Goal: Information Seeking & Learning: Learn about a topic

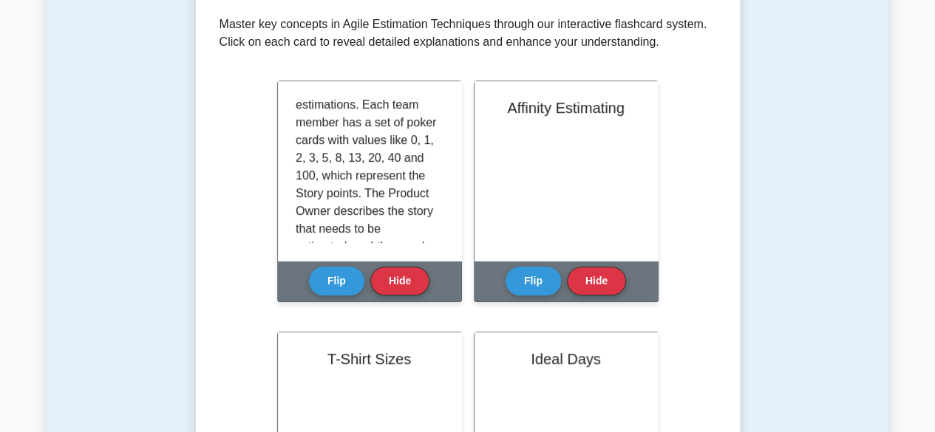
scroll to position [74, 0]
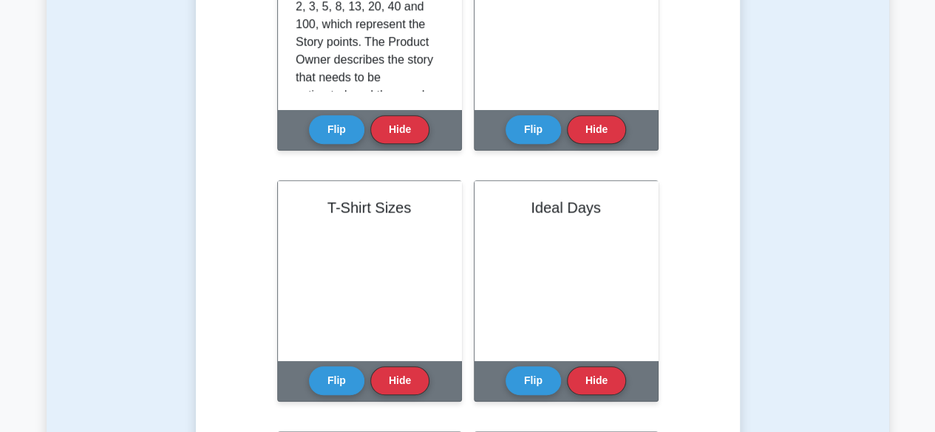
scroll to position [296, 0]
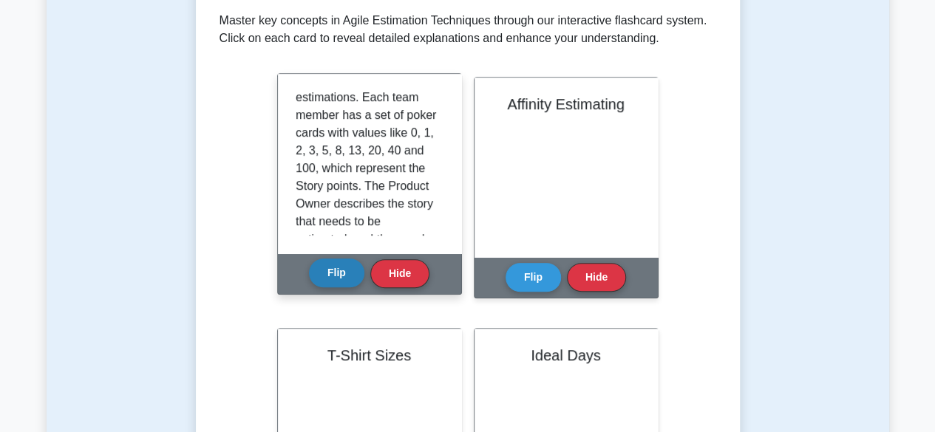
click at [329, 276] on button "Flip" at bounding box center [336, 273] width 55 height 29
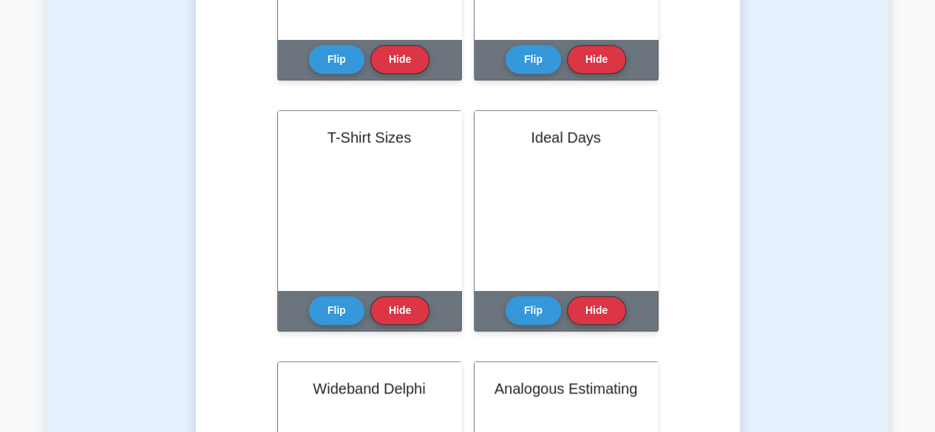
scroll to position [517, 0]
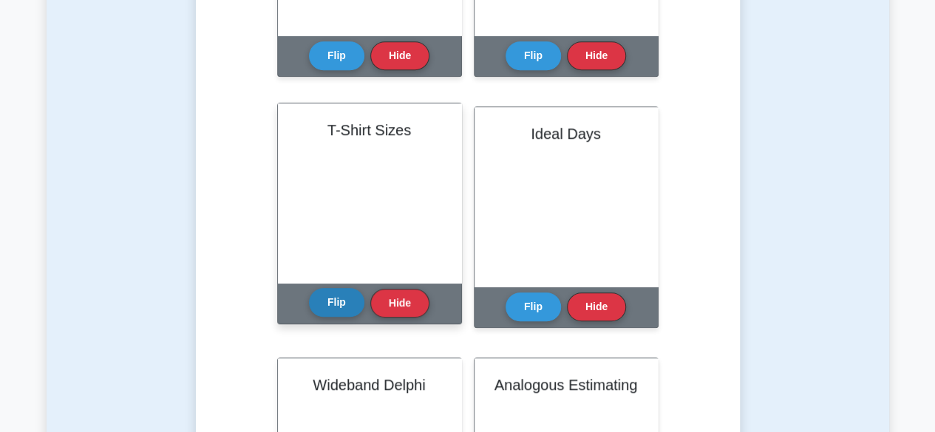
click at [325, 305] on button "Flip" at bounding box center [336, 302] width 55 height 29
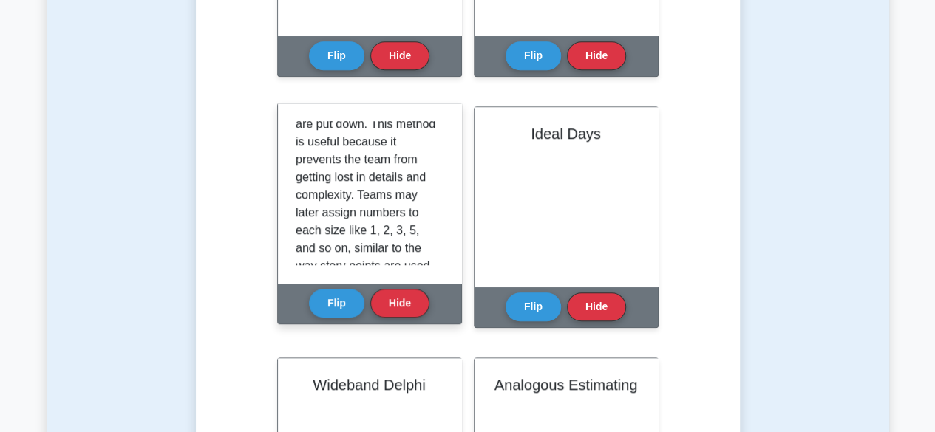
scroll to position [185, 0]
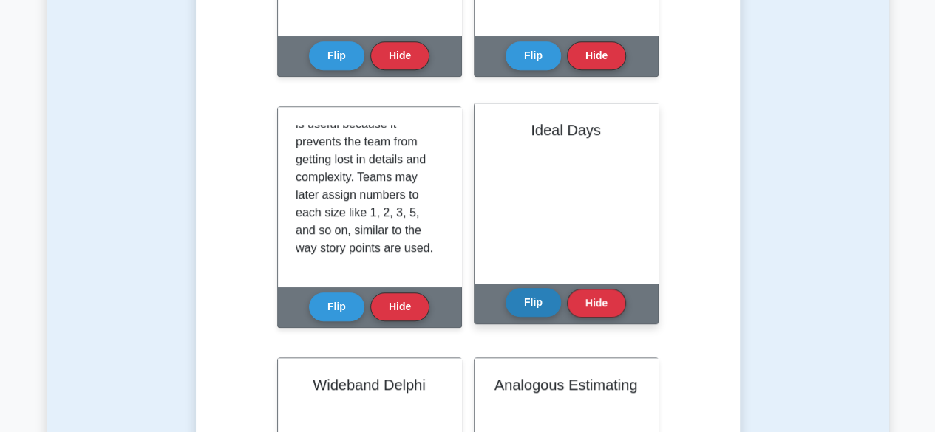
click at [528, 290] on button "Flip" at bounding box center [532, 302] width 55 height 29
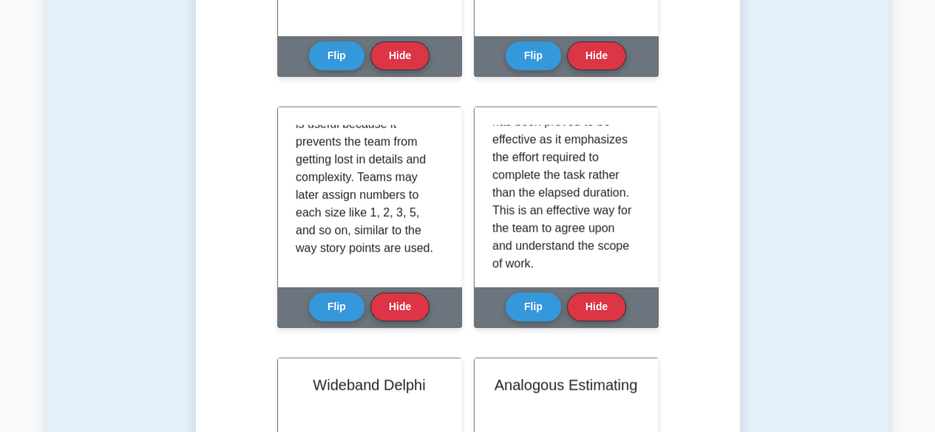
scroll to position [739, 0]
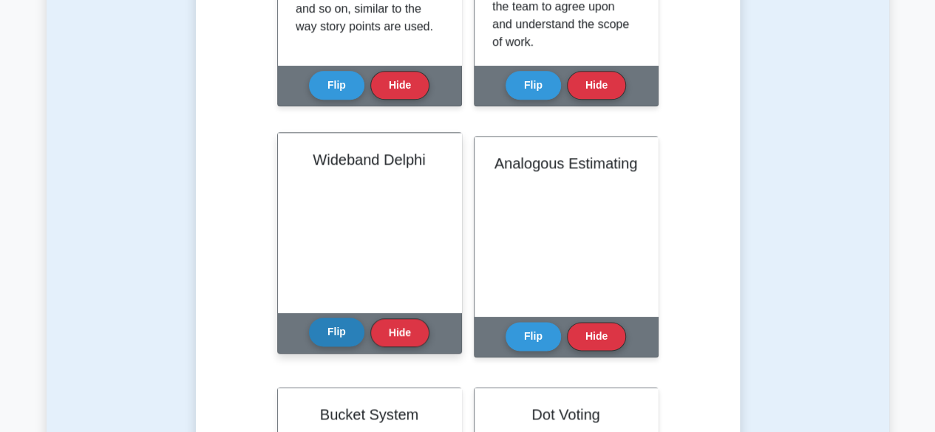
click at [333, 338] on button "Flip" at bounding box center [336, 332] width 55 height 29
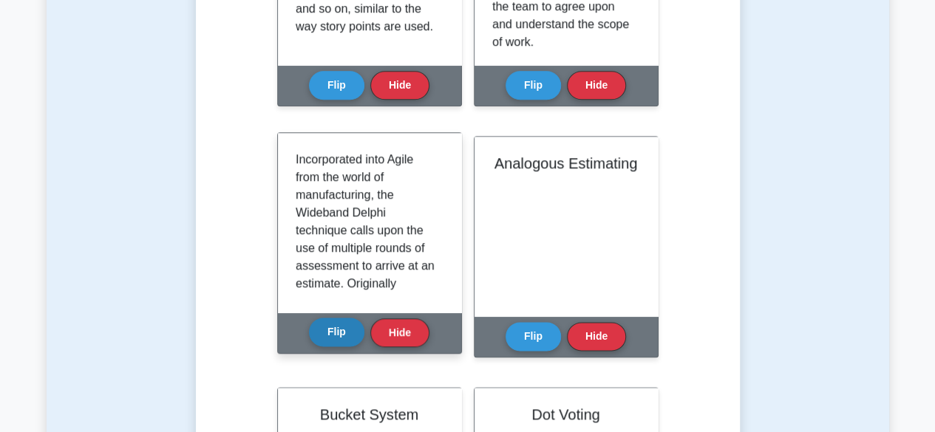
click at [337, 326] on button "Flip" at bounding box center [336, 332] width 55 height 29
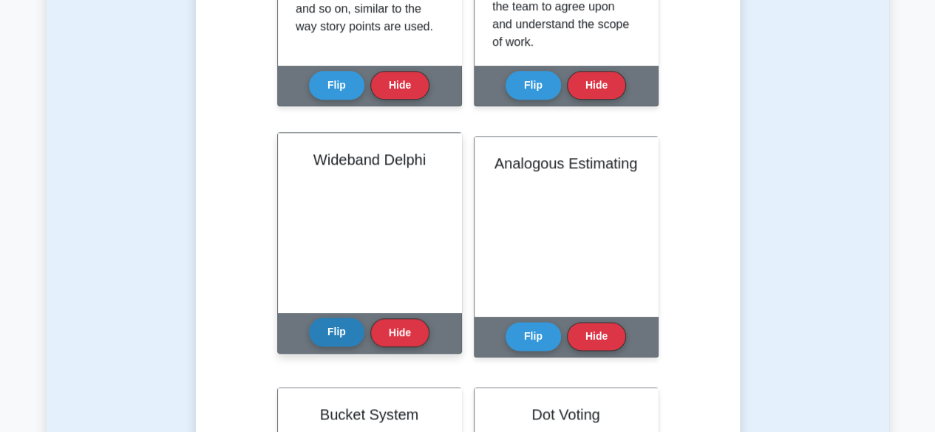
click at [335, 336] on button "Flip" at bounding box center [336, 332] width 55 height 29
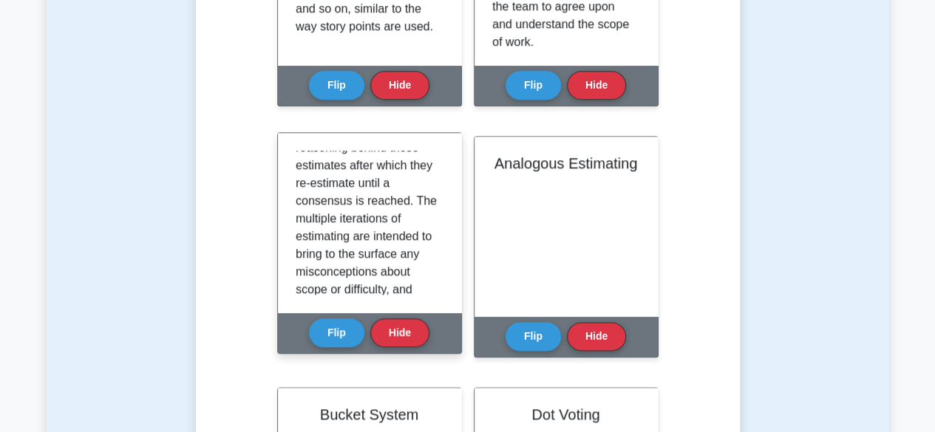
scroll to position [345, 0]
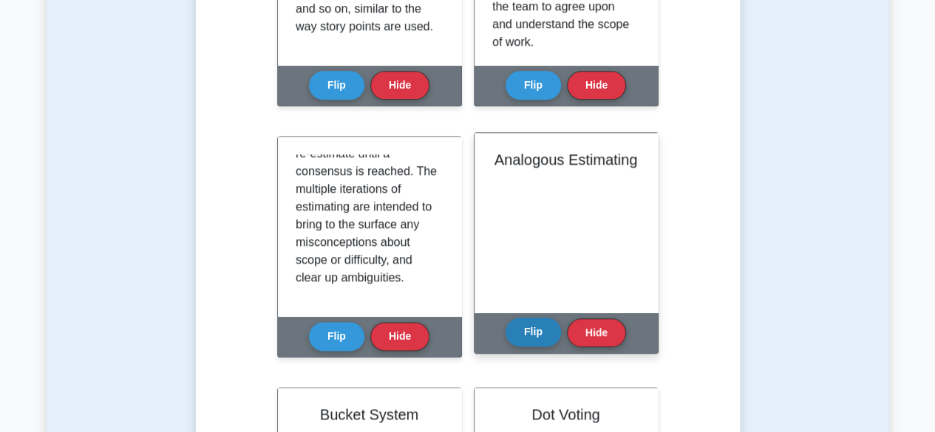
click at [519, 333] on button "Flip" at bounding box center [532, 332] width 55 height 29
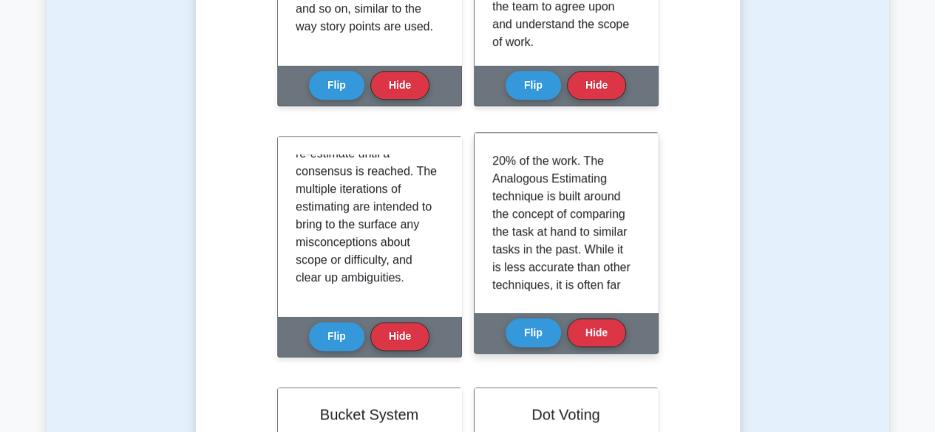
scroll to position [112, 0]
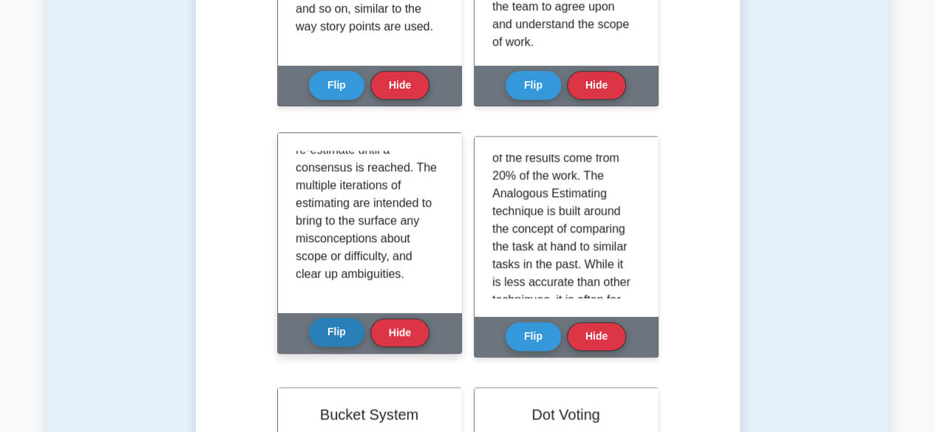
click at [322, 321] on button "Flip" at bounding box center [336, 332] width 55 height 29
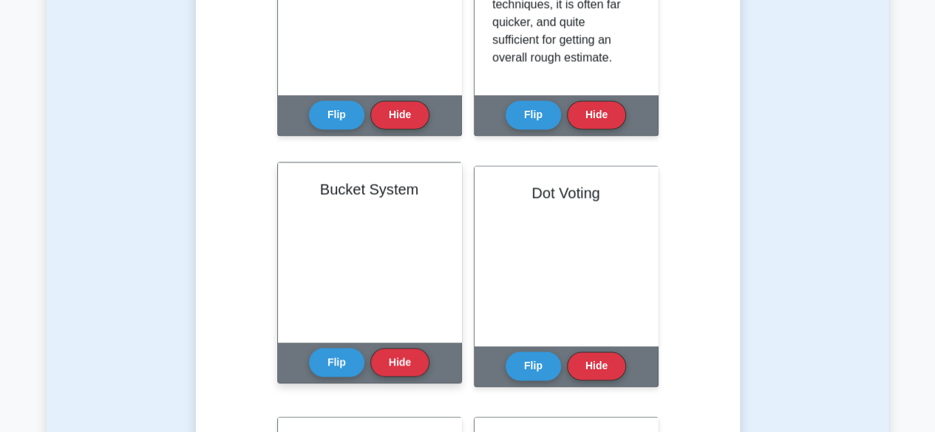
scroll to position [74, 0]
click at [329, 360] on button "Flip" at bounding box center [336, 361] width 55 height 29
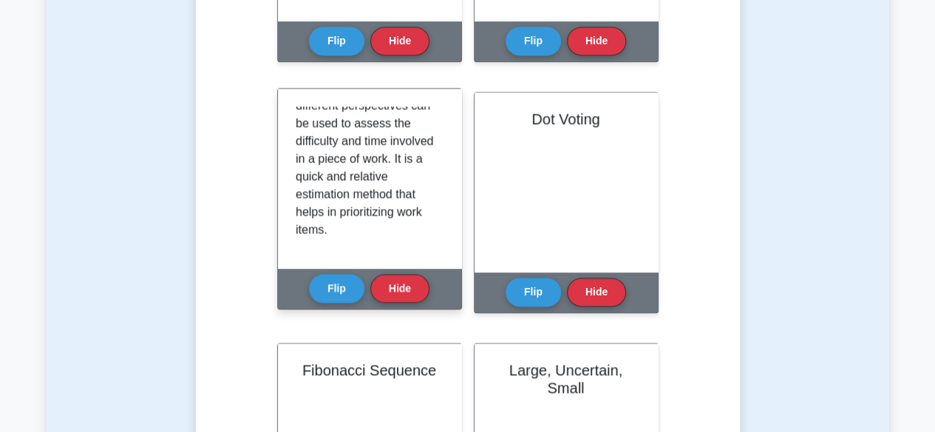
scroll to position [239, 0]
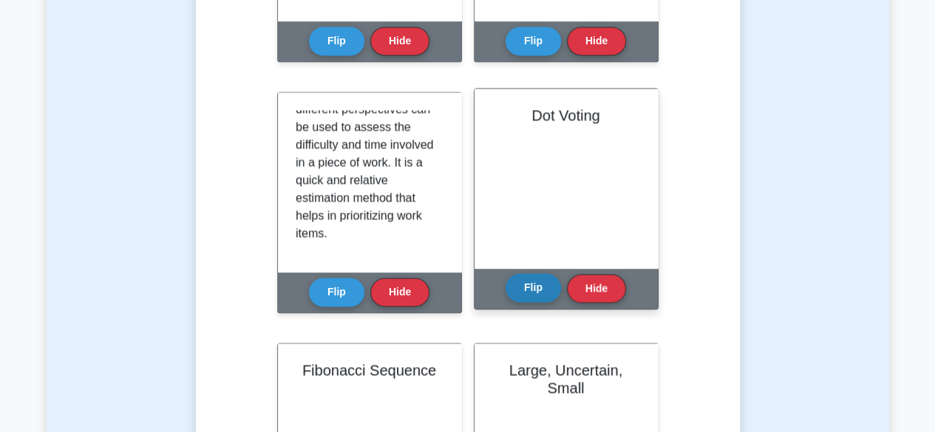
click at [530, 284] on button "Flip" at bounding box center [532, 287] width 55 height 29
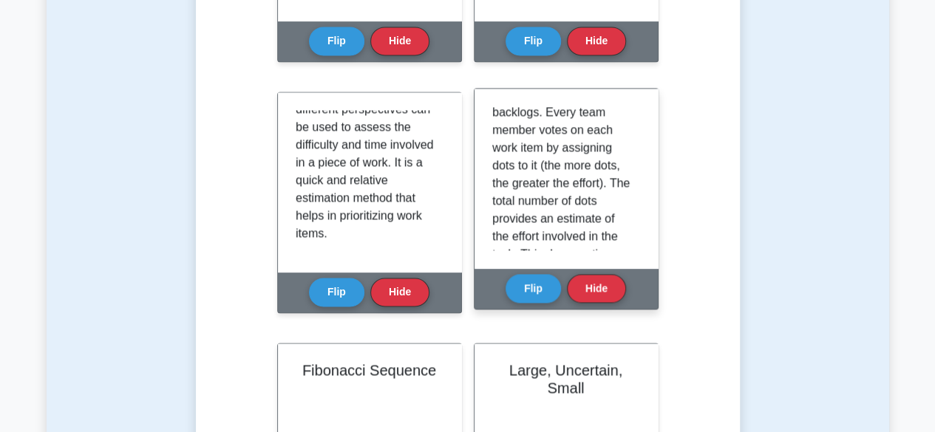
scroll to position [310, 0]
